Goal: Task Accomplishment & Management: Manage account settings

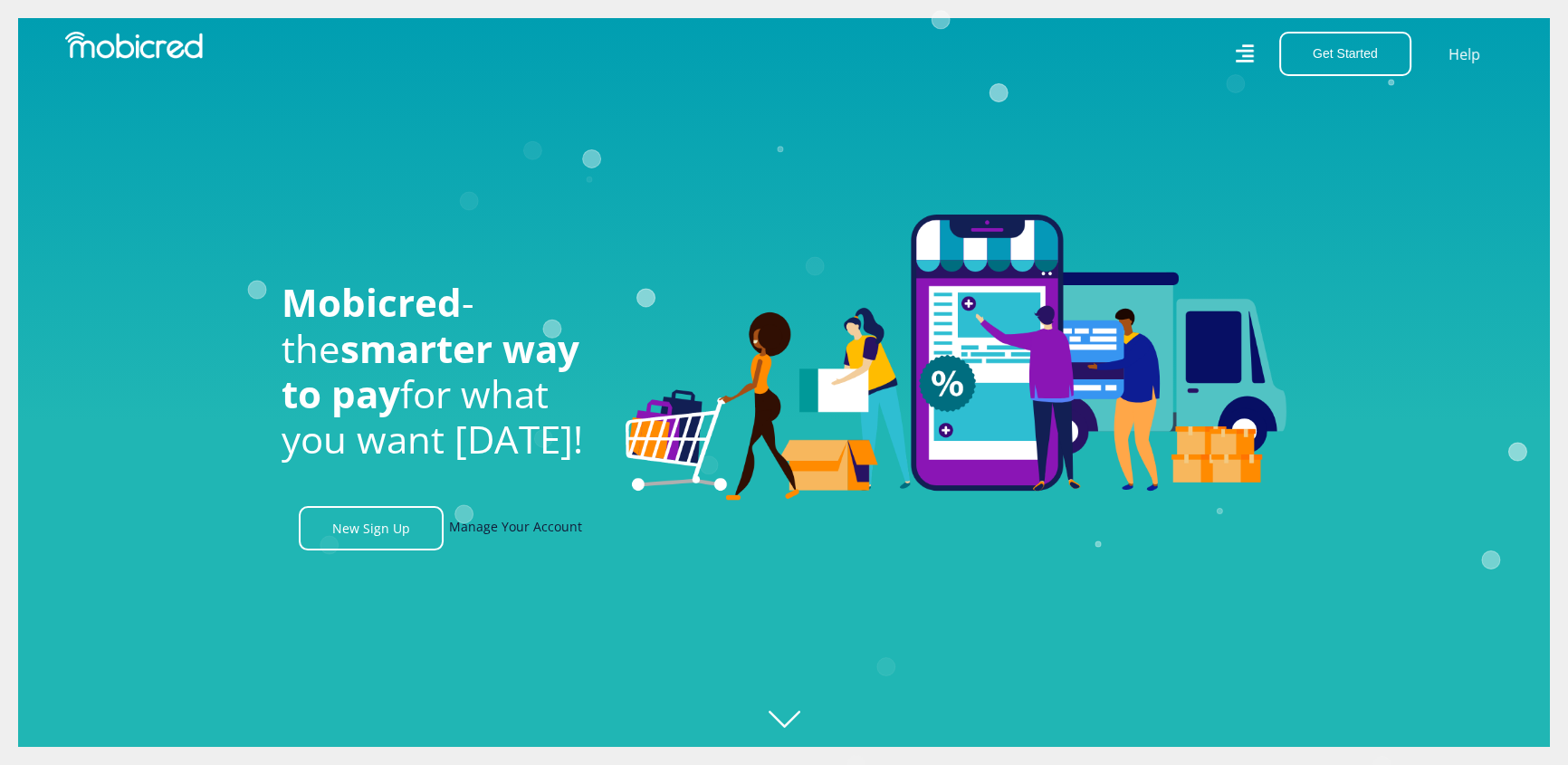
click at [500, 542] on link "Manage Your Account" at bounding box center [515, 528] width 133 height 44
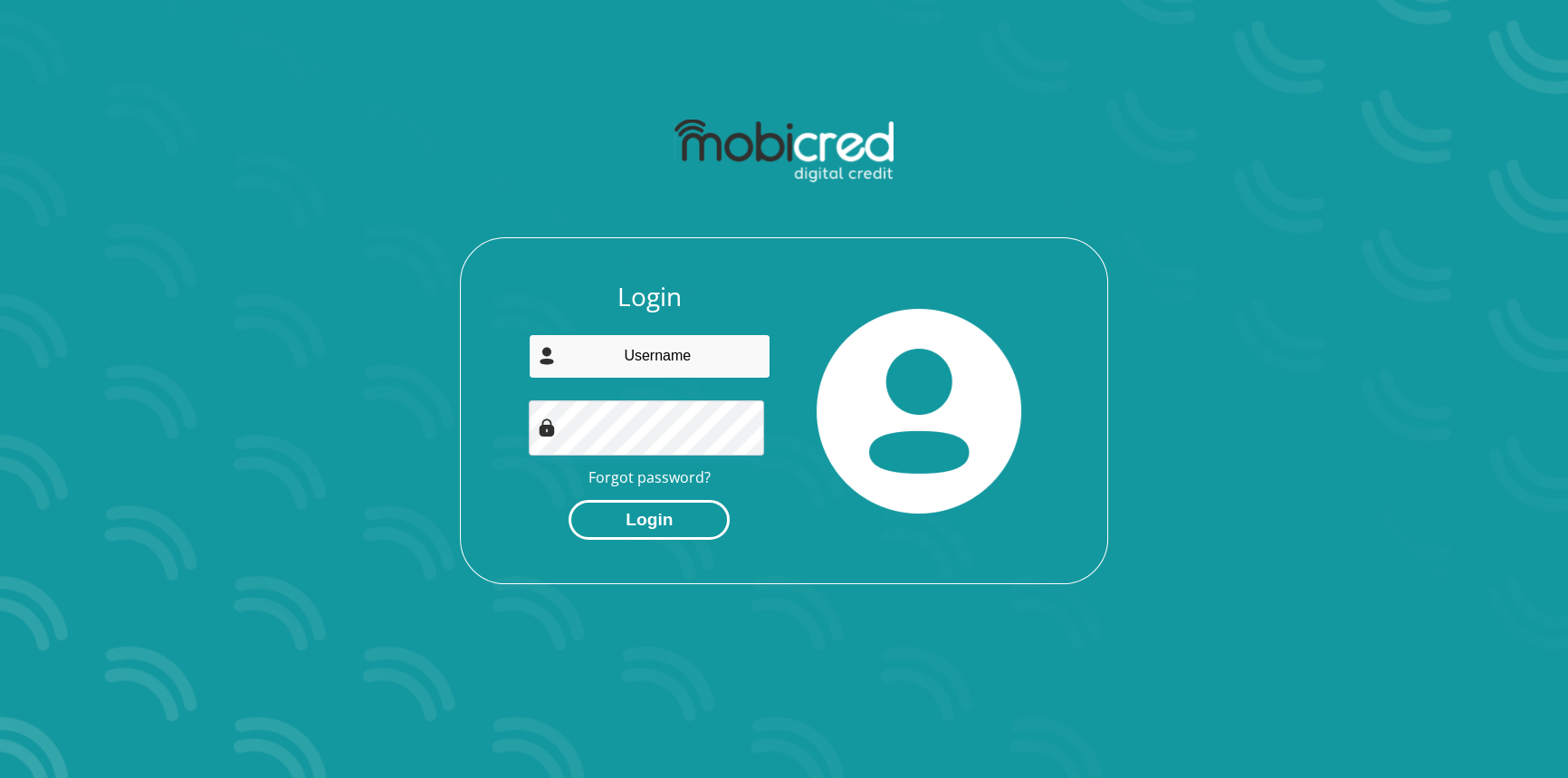
type input "muvhali96@gmail.com"
click at [632, 541] on button "Login" at bounding box center [649, 520] width 161 height 40
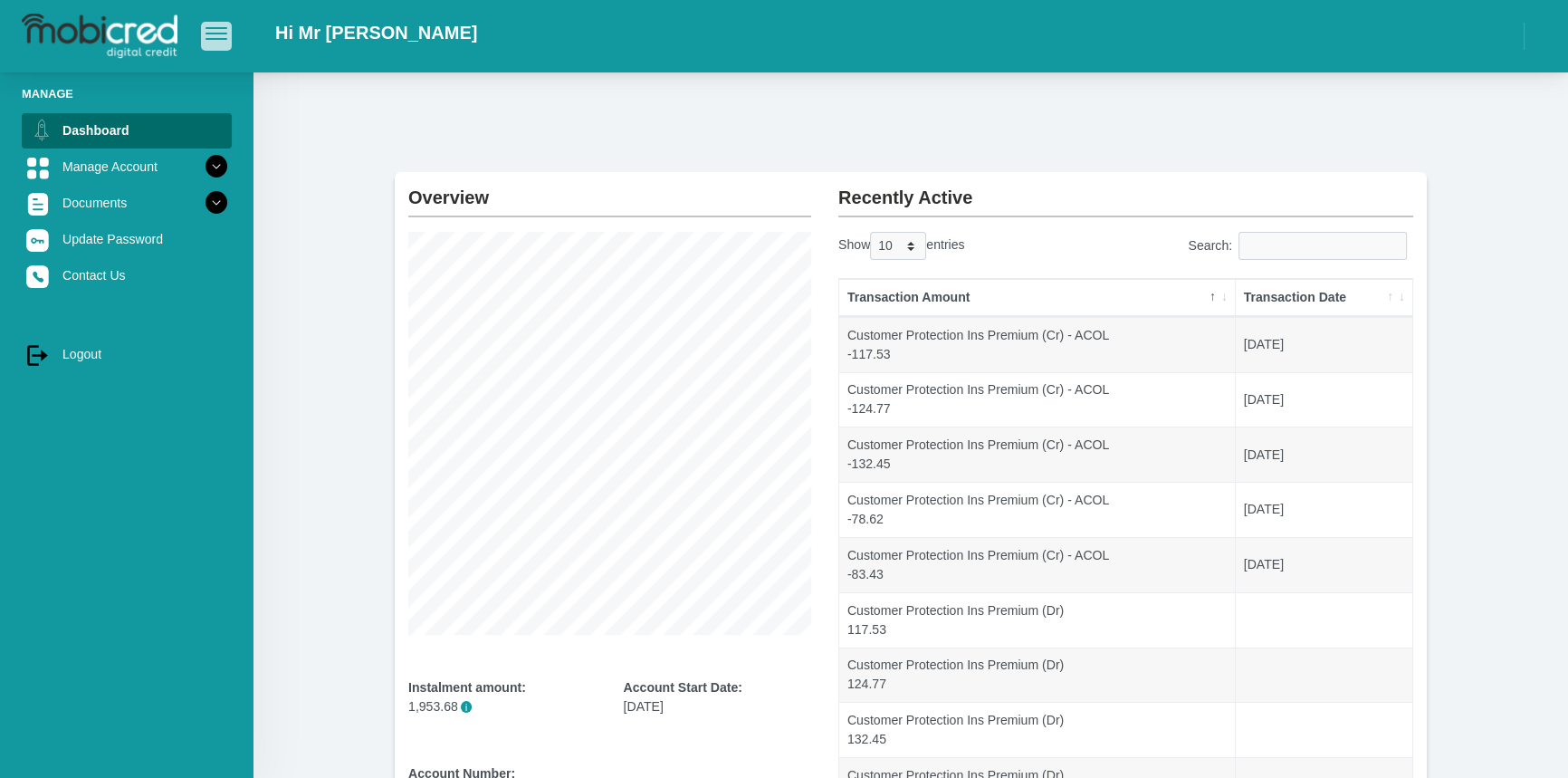
click at [213, 42] on button "button" at bounding box center [216, 36] width 31 height 28
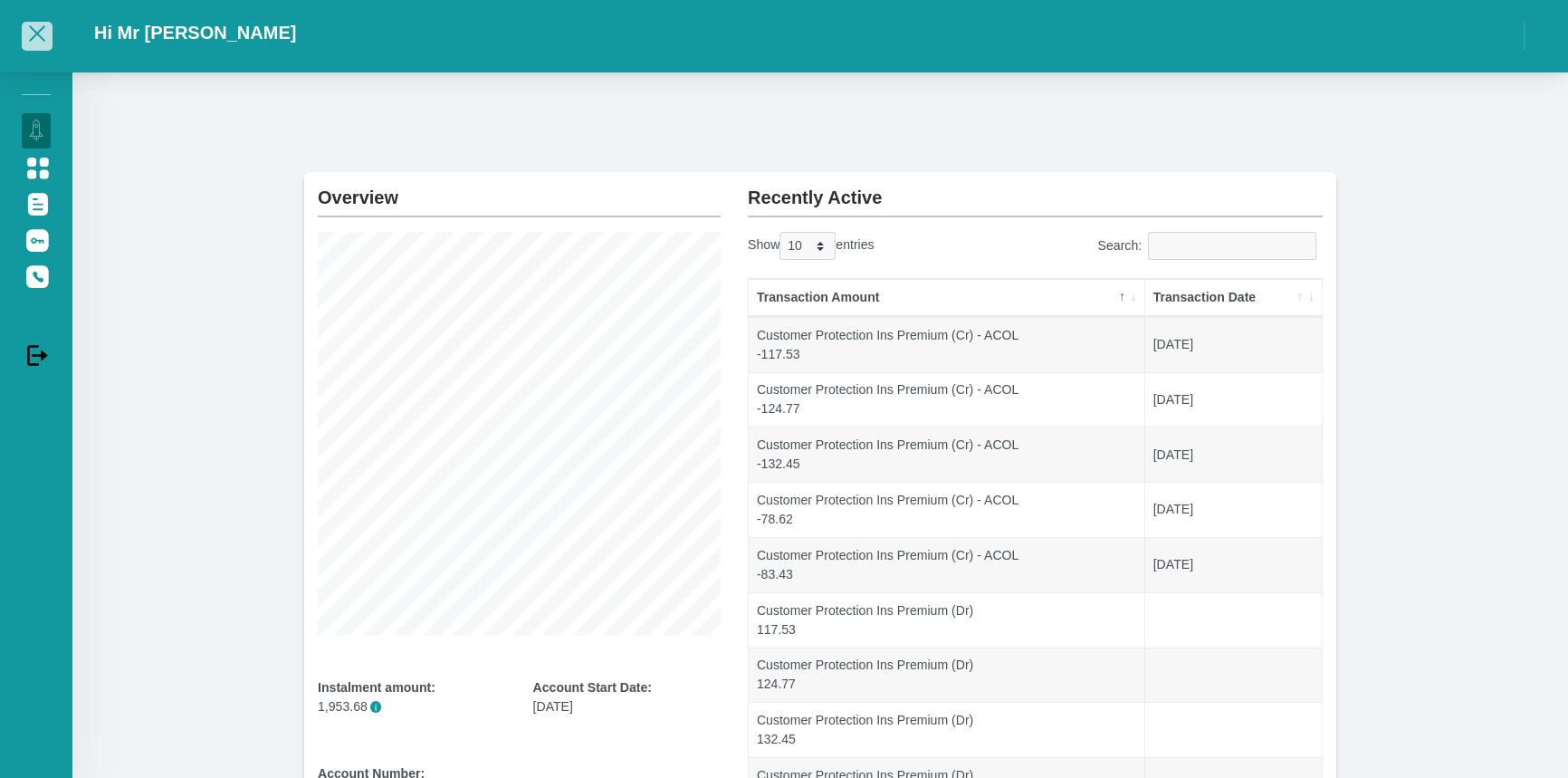
click at [41, 33] on span "button" at bounding box center [38, 34] width 22 height 13
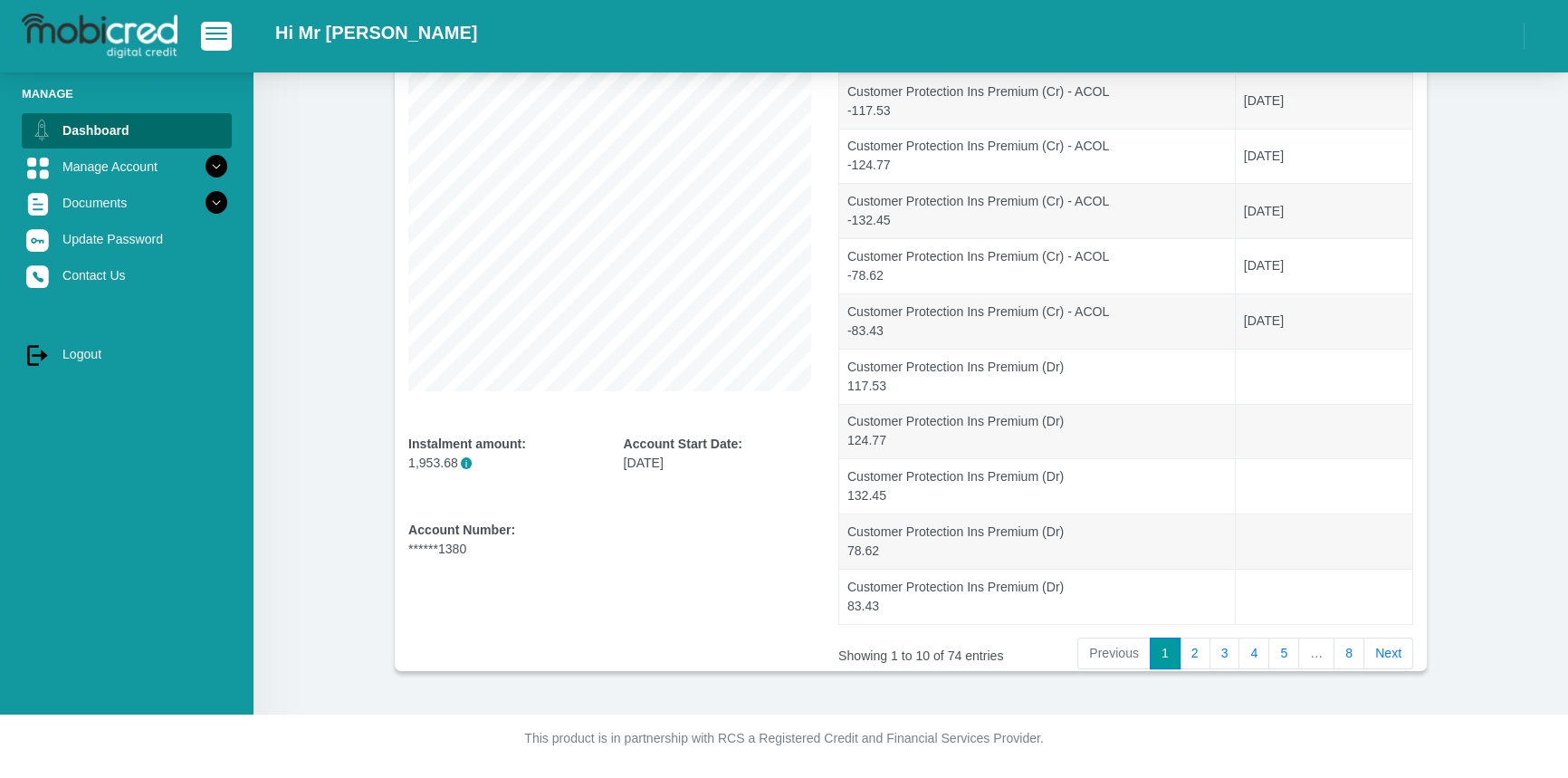
scroll to position [464, 0]
click at [225, 36] on button "button" at bounding box center [216, 36] width 31 height 28
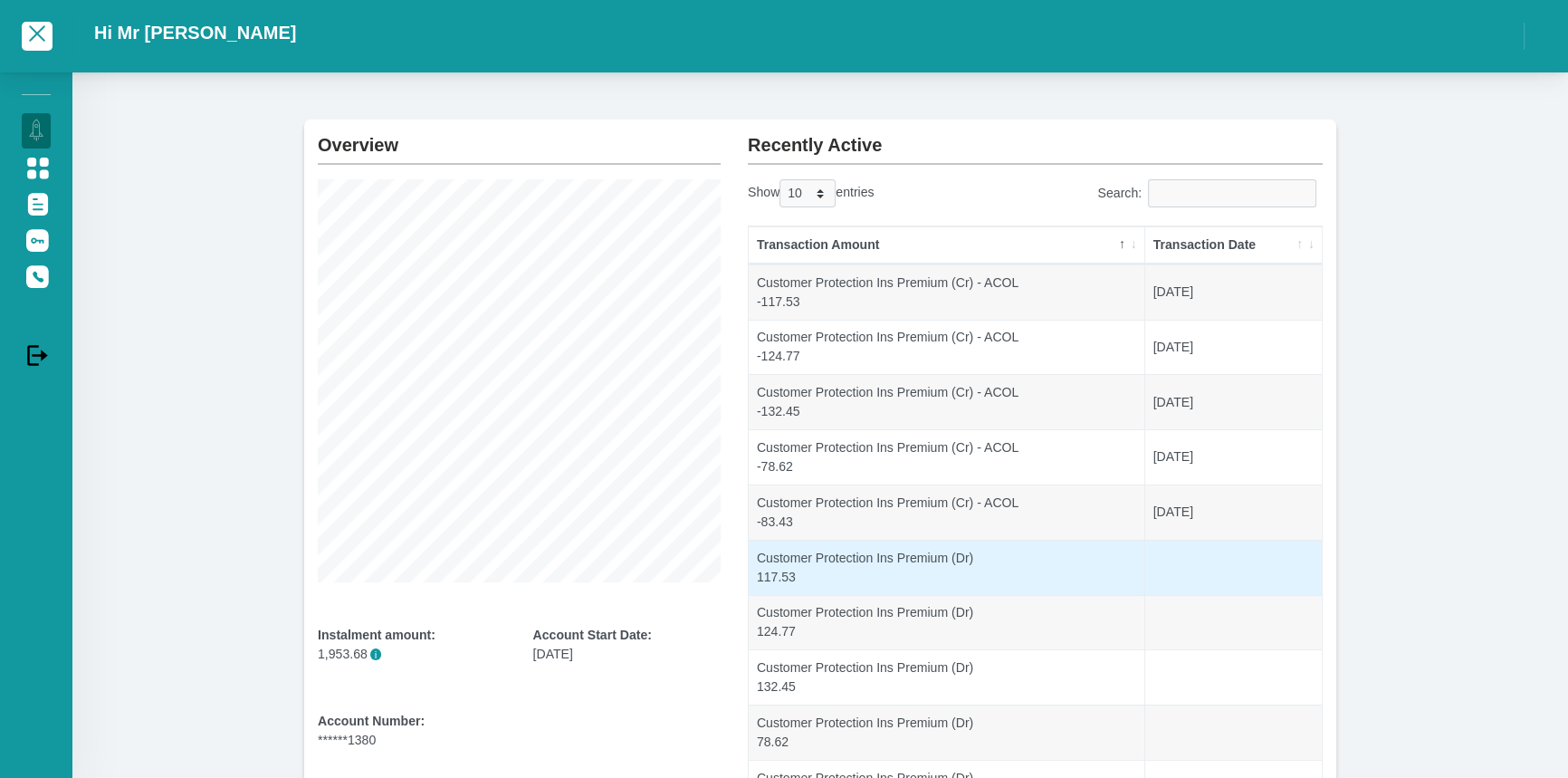
scroll to position [0, 0]
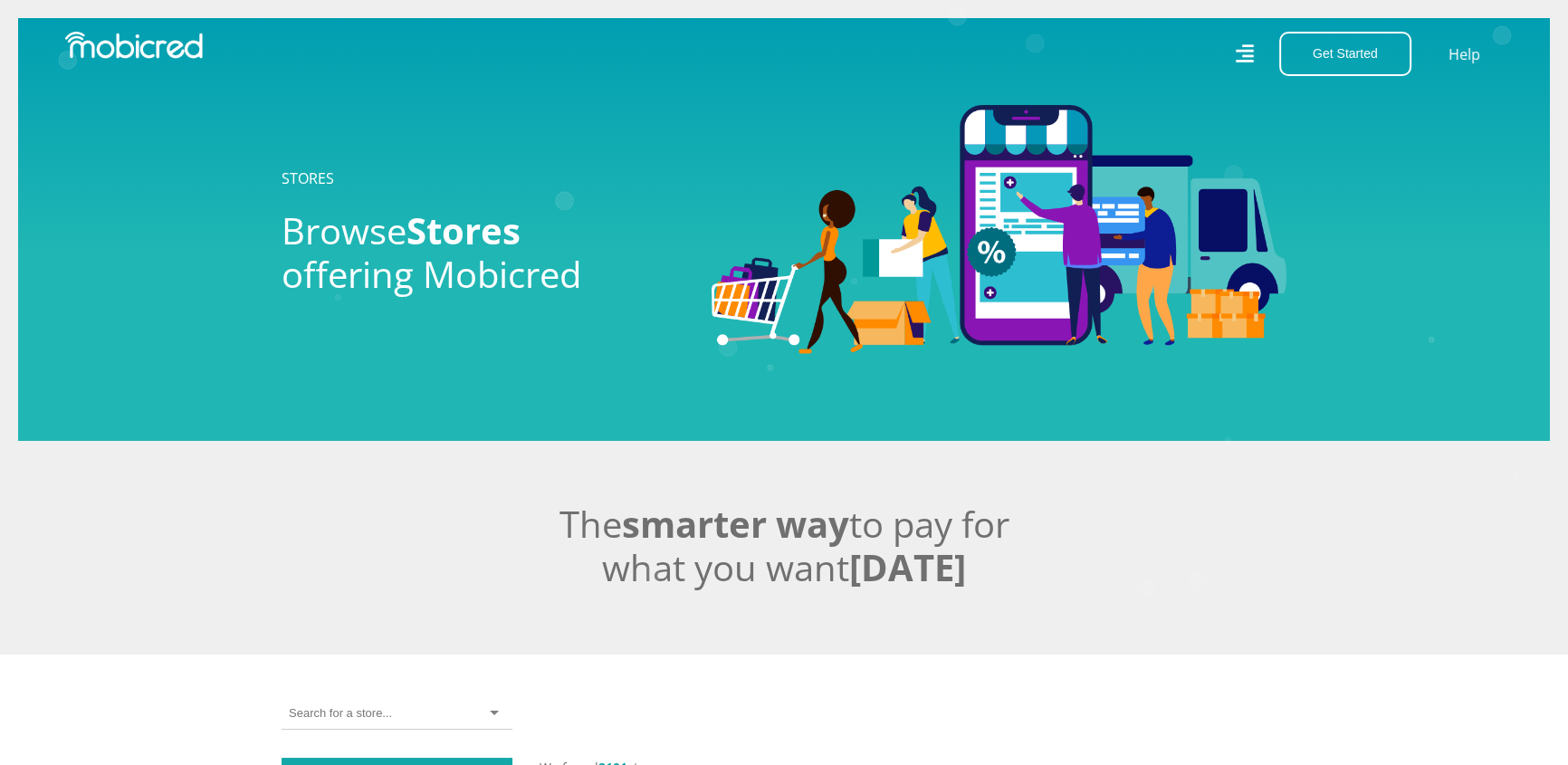
click at [1234, 56] on icon at bounding box center [1244, 53] width 19 height 28
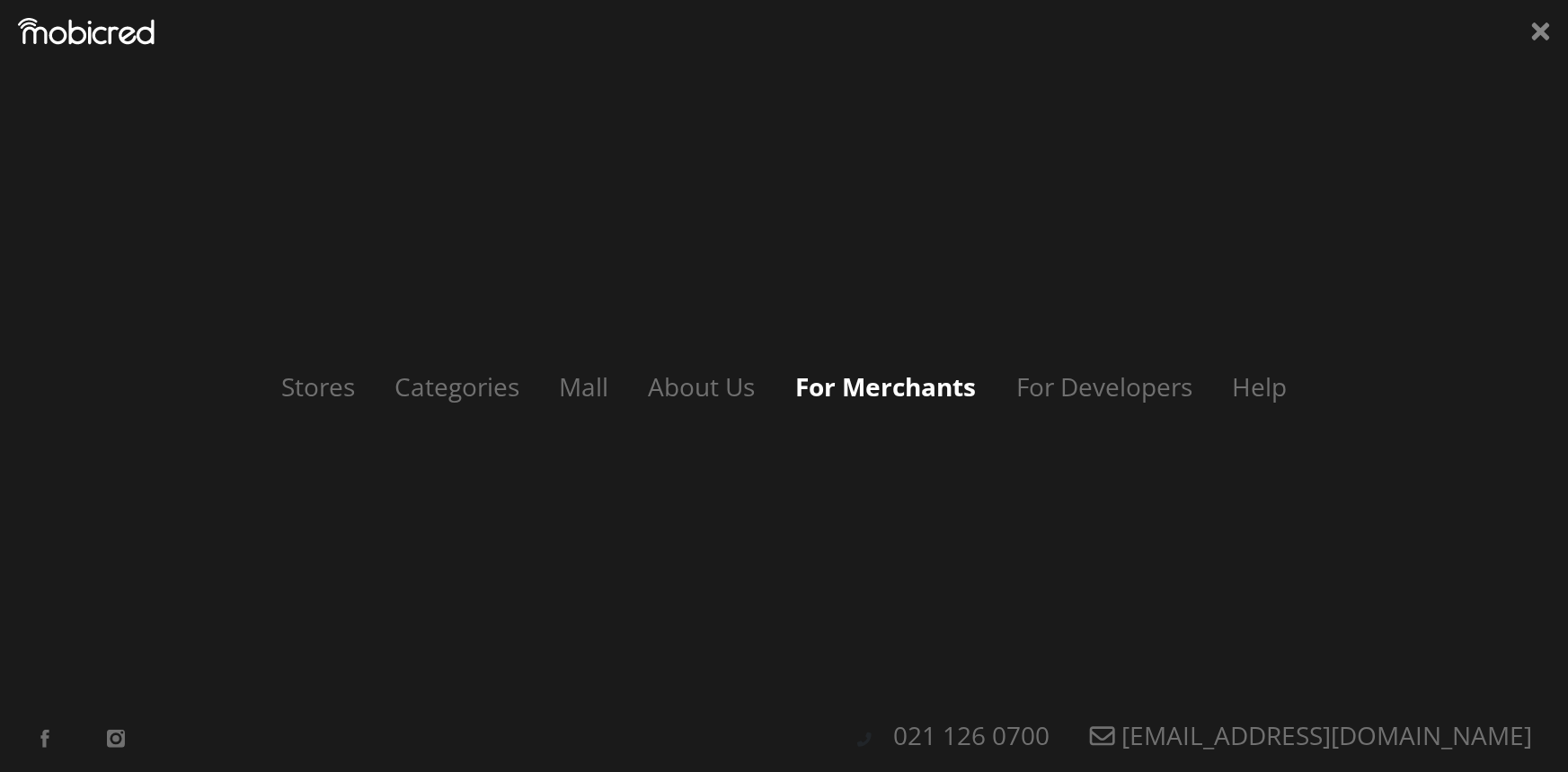
click at [840, 386] on link "For Merchants" at bounding box center [885, 386] width 216 height 35
click at [583, 379] on link "Mall" at bounding box center [591, 386] width 91 height 35
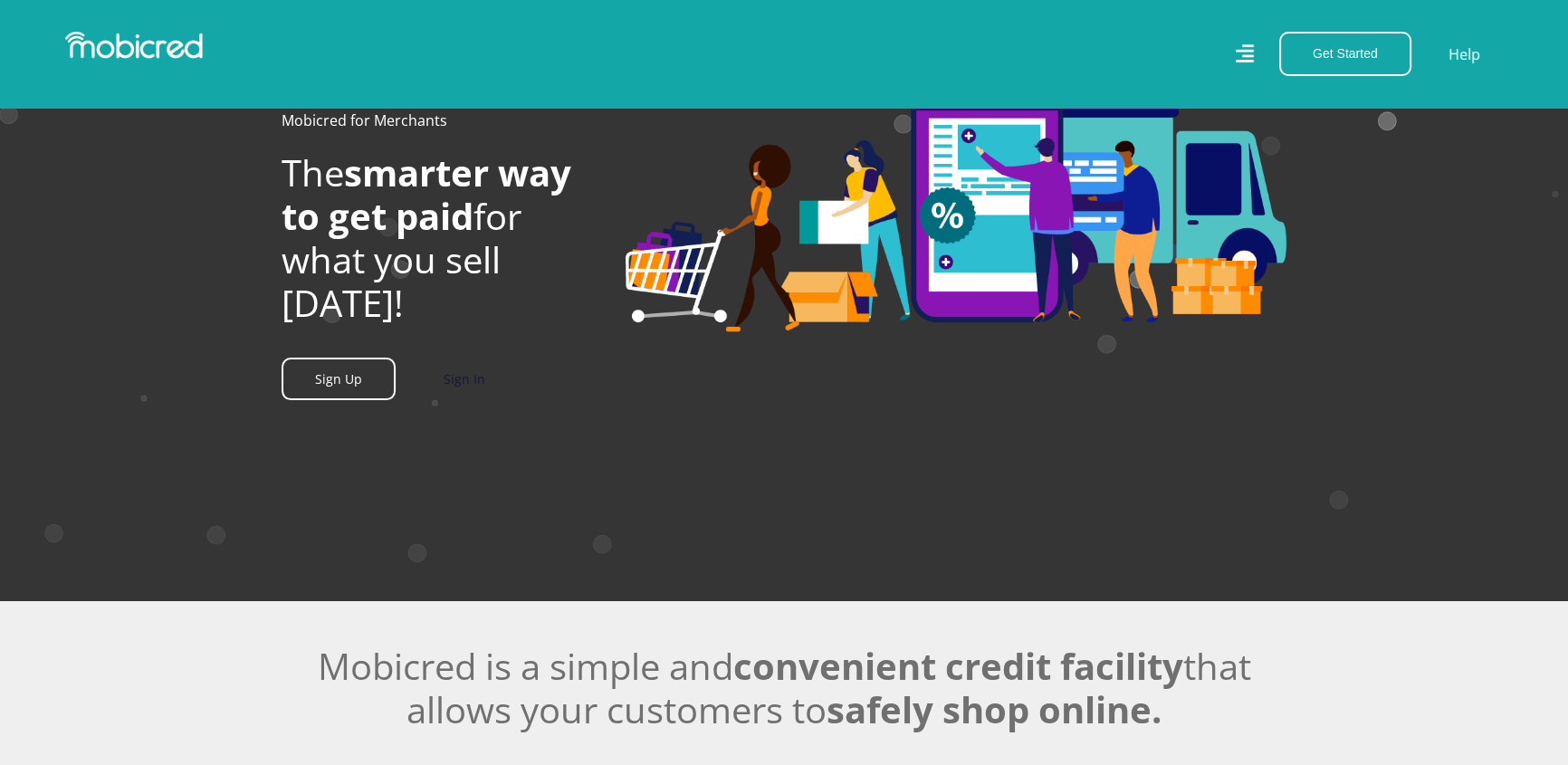
scroll to position [0, 860]
click at [484, 388] on link "Sign In" at bounding box center [463, 378] width 41 height 17
click at [465, 388] on link "Sign In" at bounding box center [463, 378] width 41 height 17
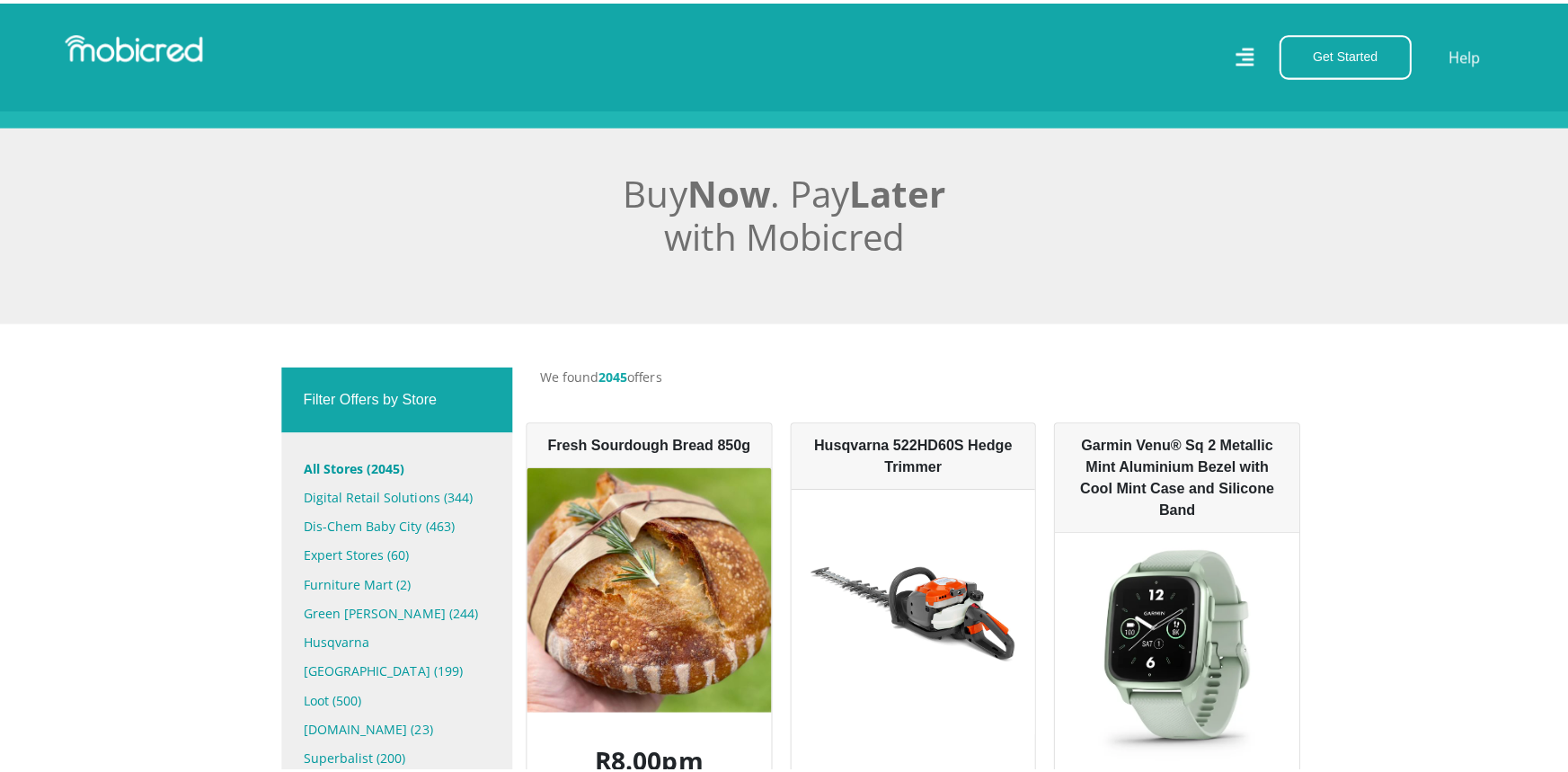
scroll to position [326, 0]
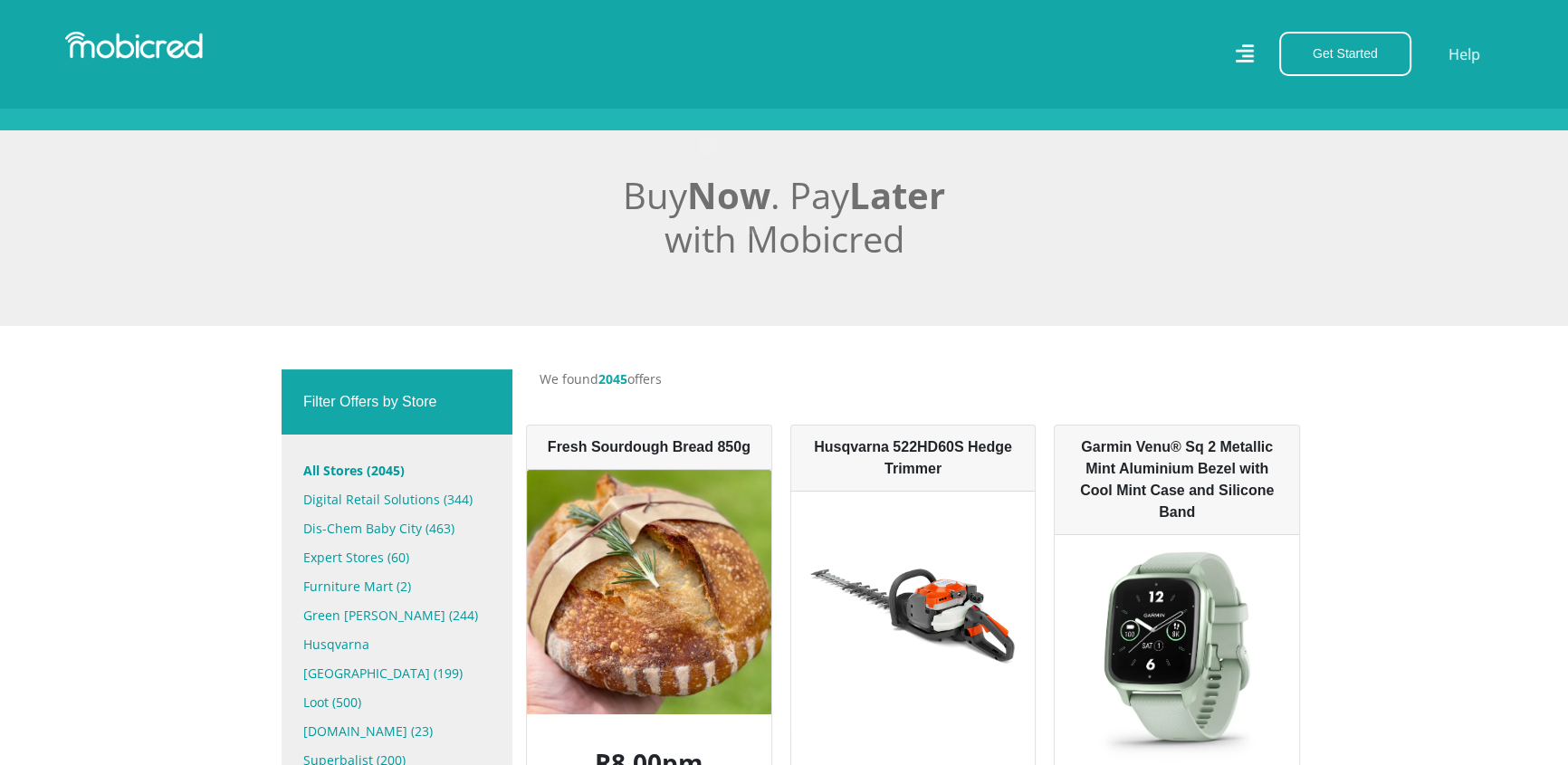
click at [1235, 51] on icon at bounding box center [1245, 53] width 18 height 18
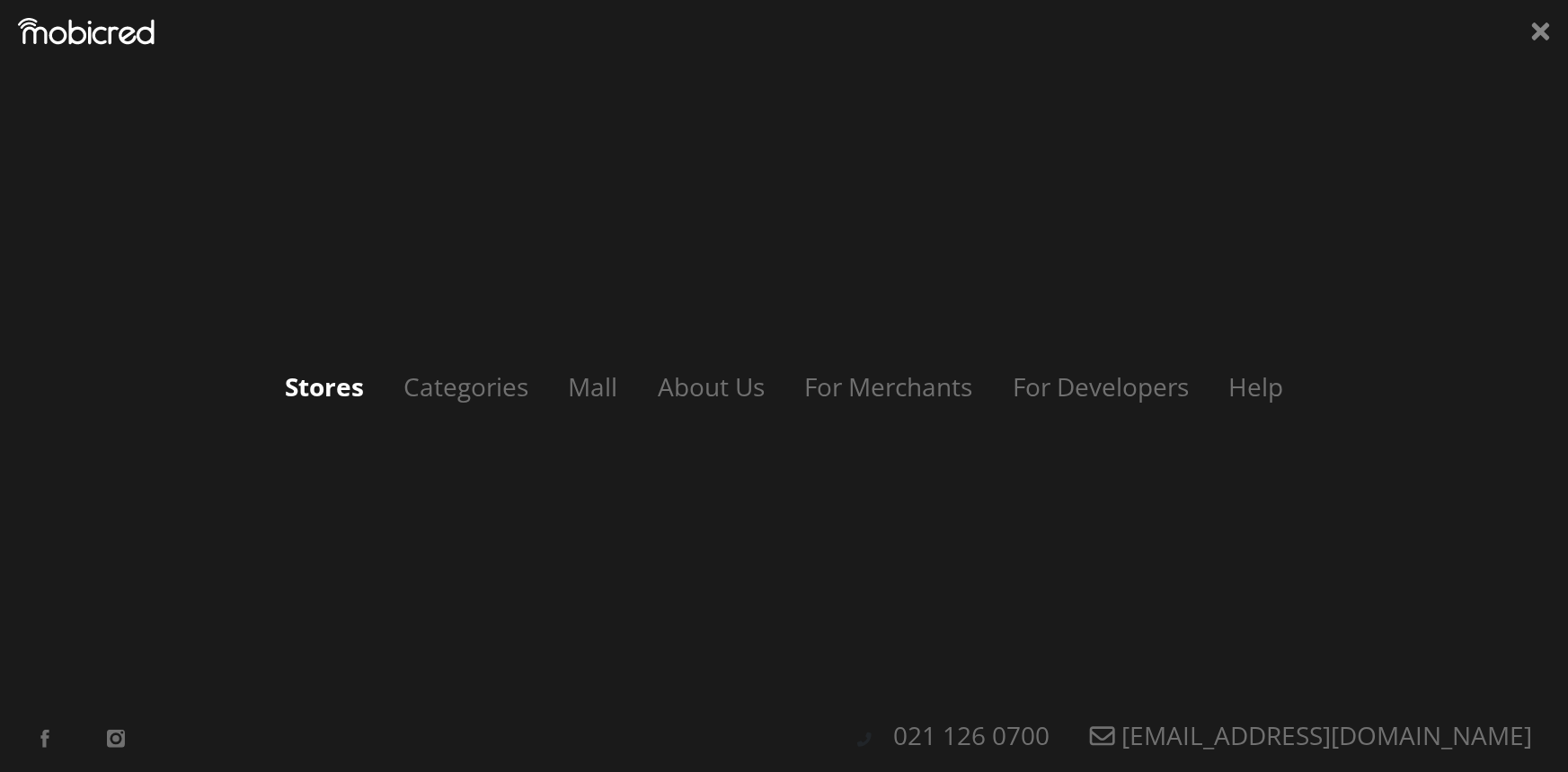
click at [298, 383] on link "Stores" at bounding box center [324, 386] width 115 height 35
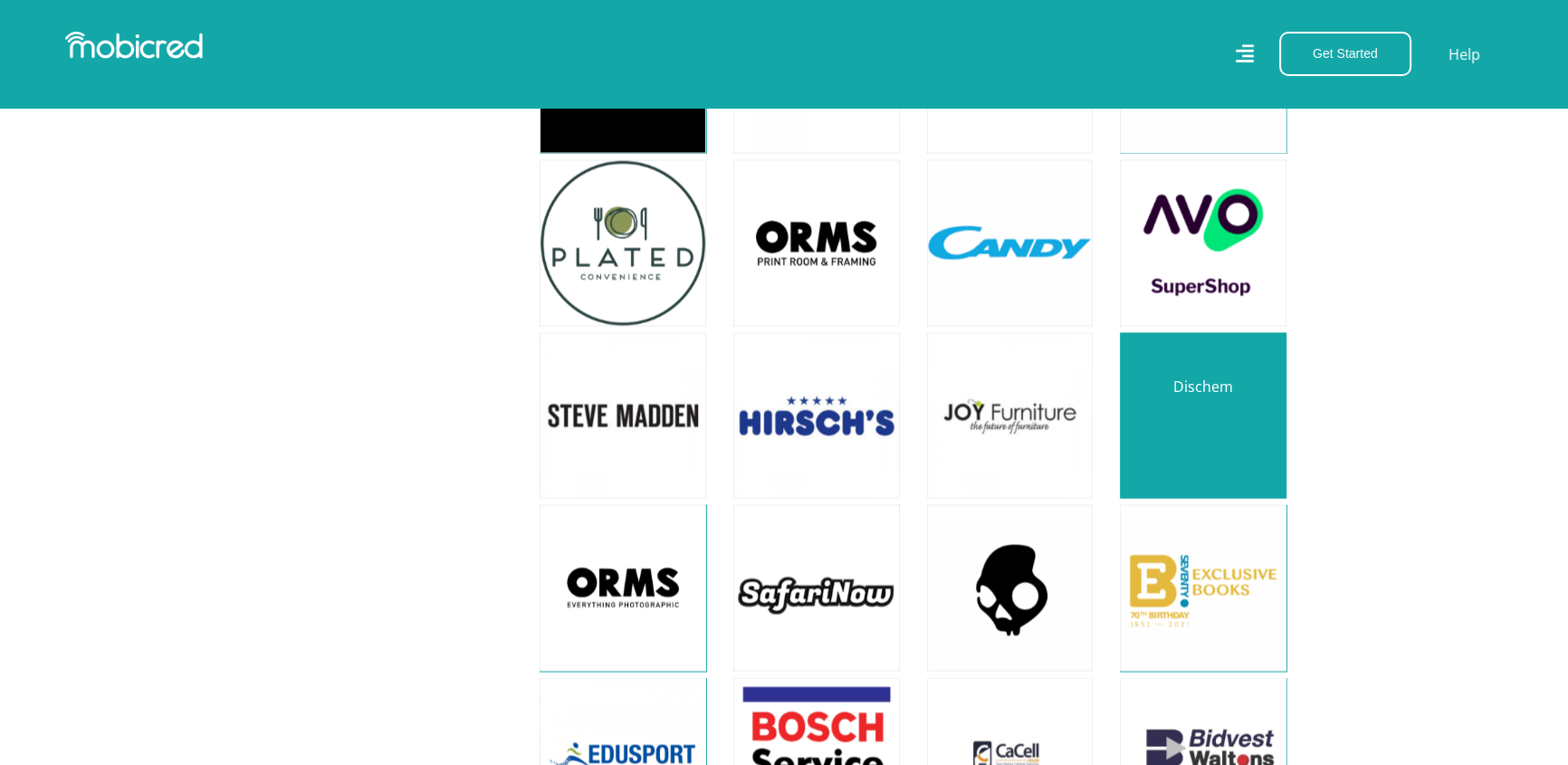
scroll to position [4279, 0]
click at [1194, 452] on link at bounding box center [1202, 416] width 195 height 195
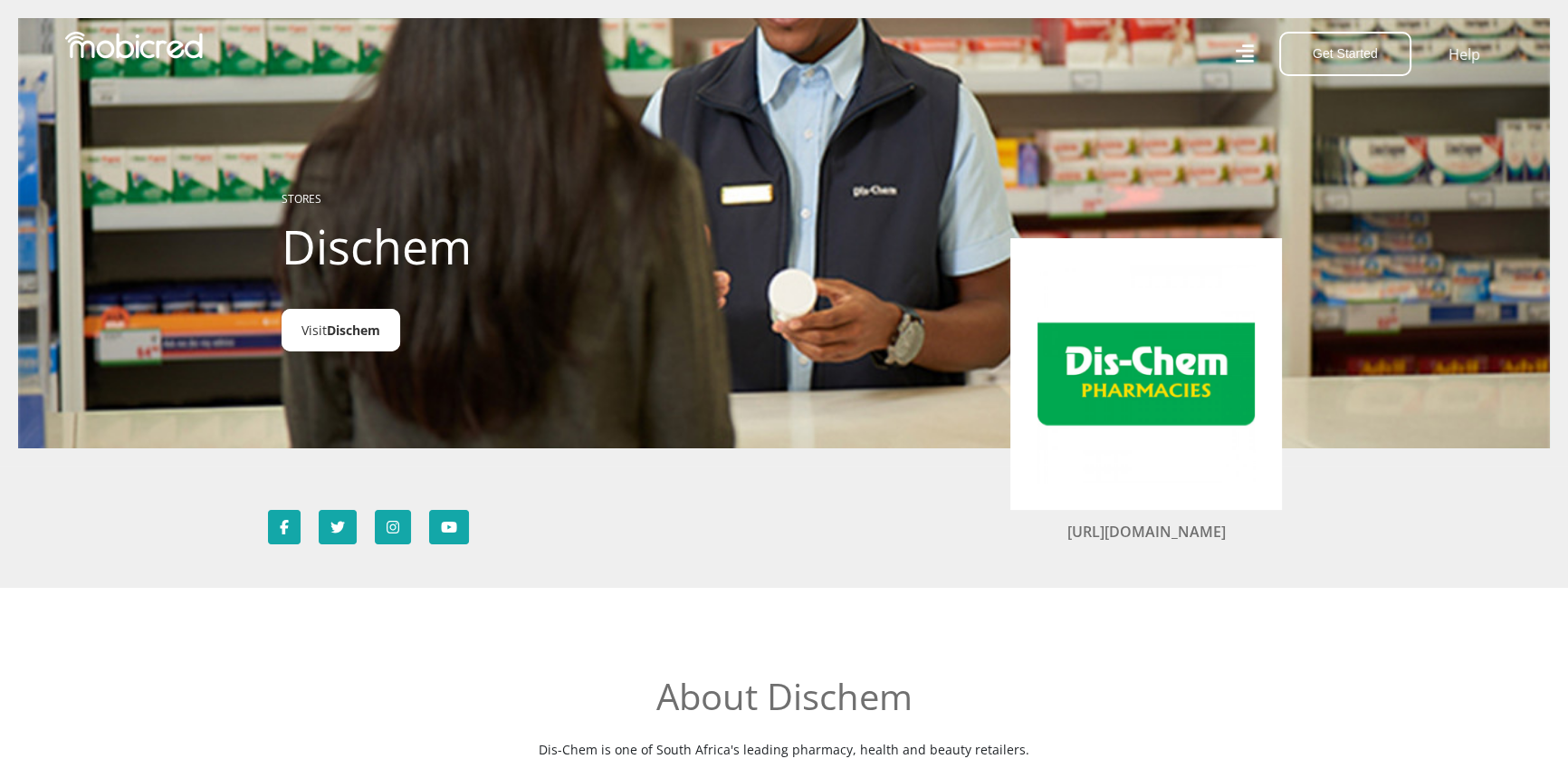
click at [352, 338] on span "Dischem" at bounding box center [354, 330] width 53 height 17
